Goal: Check status: Check status

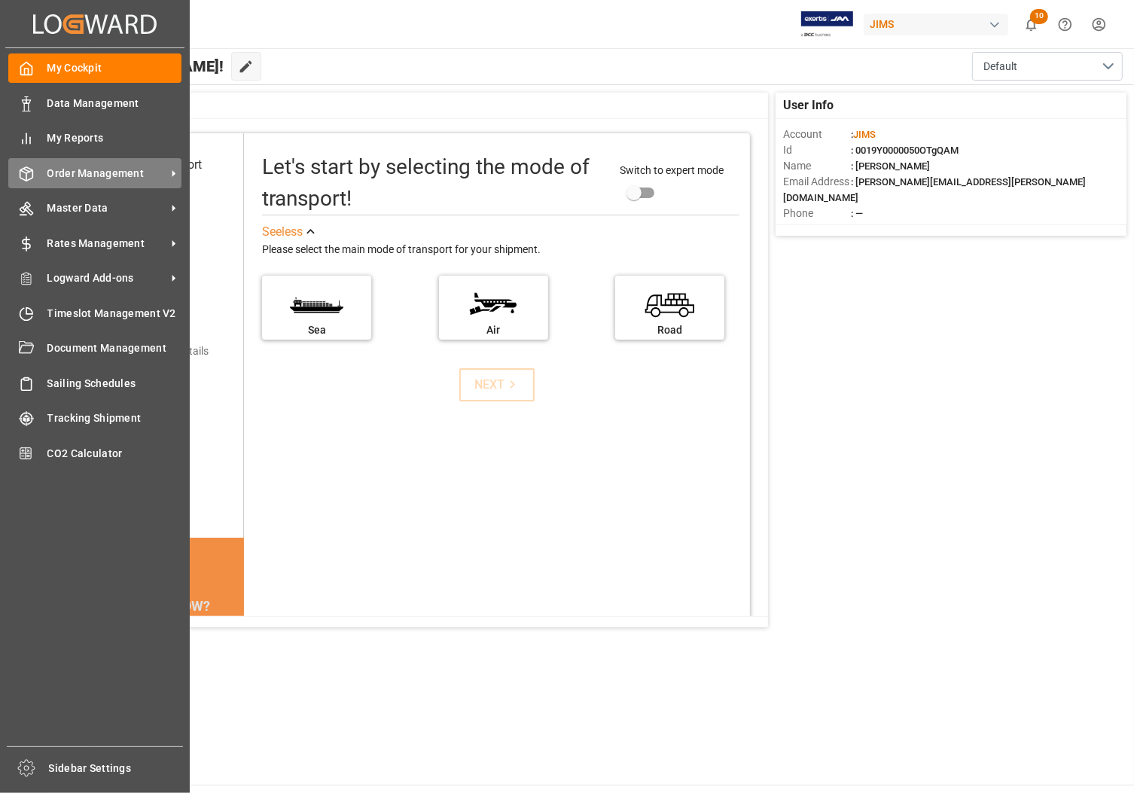
click at [75, 166] on span "Order Management" at bounding box center [106, 174] width 119 height 16
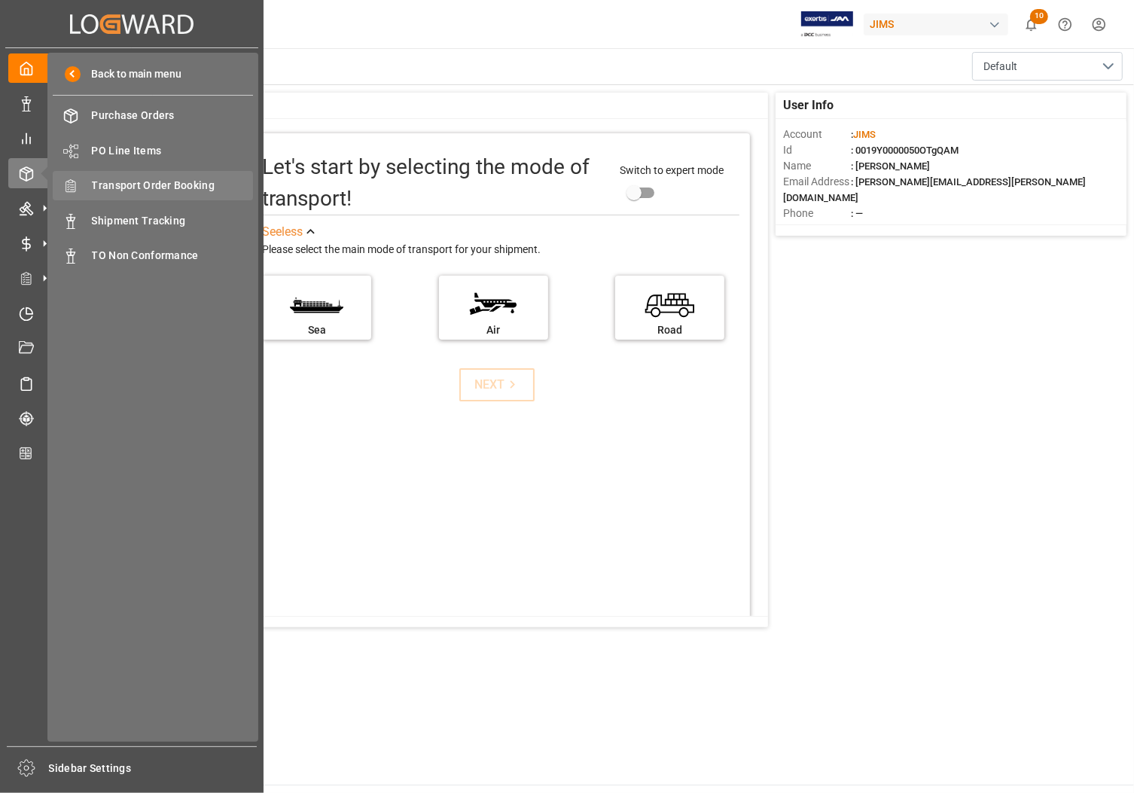
click at [124, 186] on span "Transport Order Booking" at bounding box center [173, 186] width 162 height 16
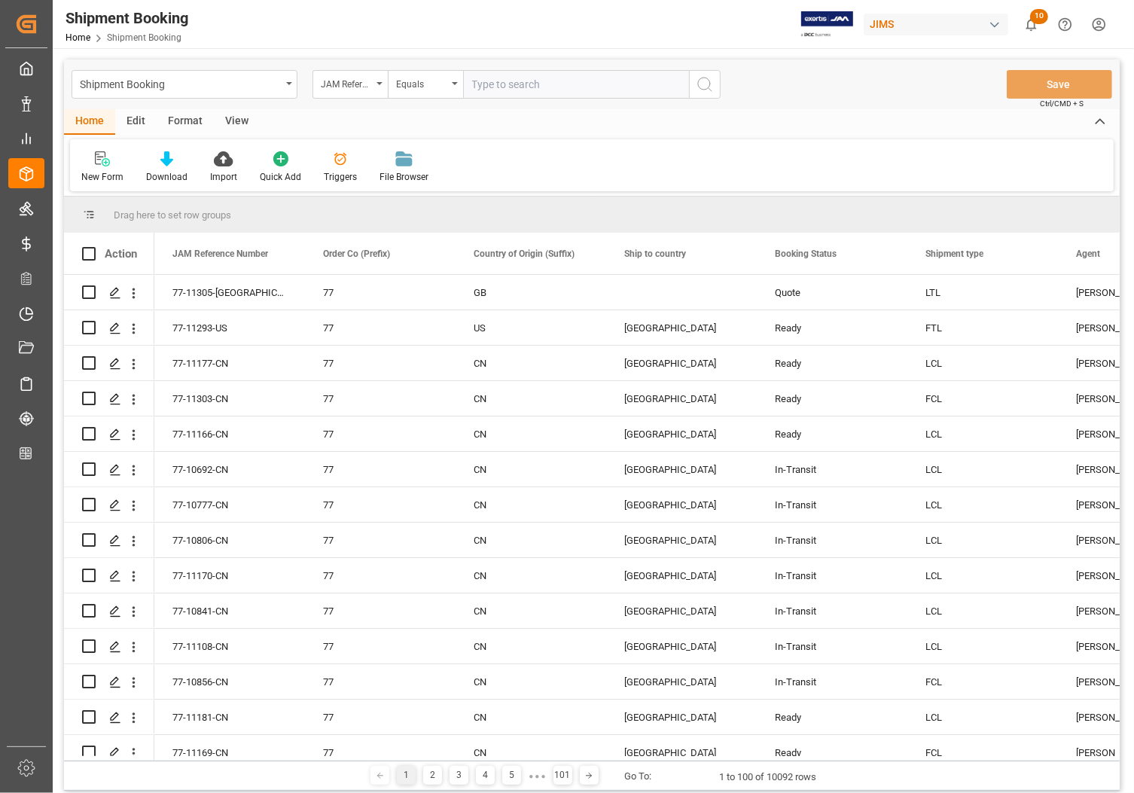
click at [492, 81] on input "text" at bounding box center [576, 84] width 226 height 29
type input "77-11050-CN"
